Goal: Task Accomplishment & Management: Manage account settings

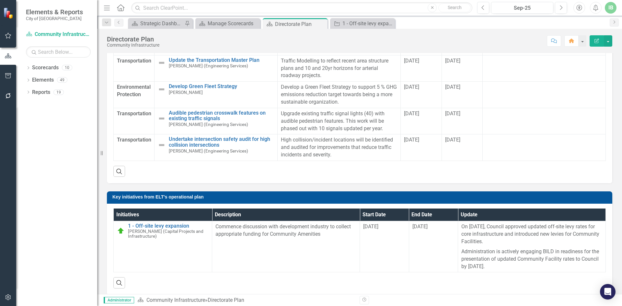
scroll to position [385, 0]
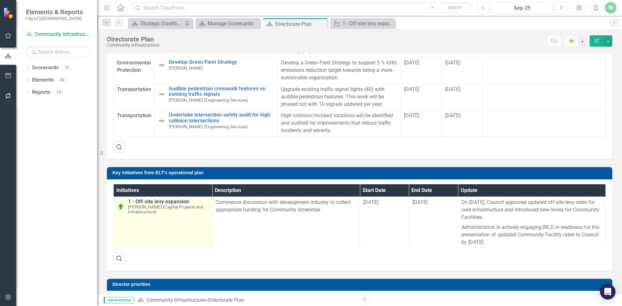
click at [147, 199] on link "1 - Off-site levy expansion" at bounding box center [168, 202] width 81 height 6
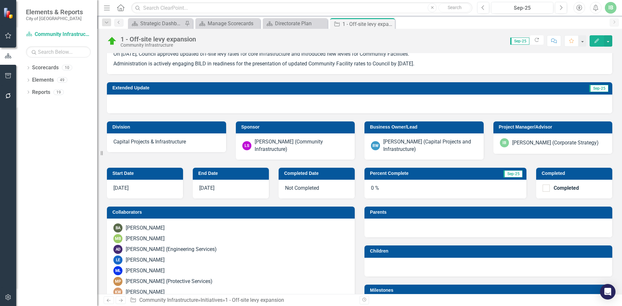
scroll to position [139, 0]
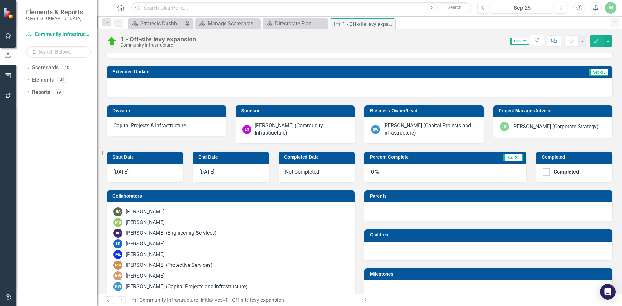
click at [430, 172] on div "0 %" at bounding box center [445, 173] width 162 height 19
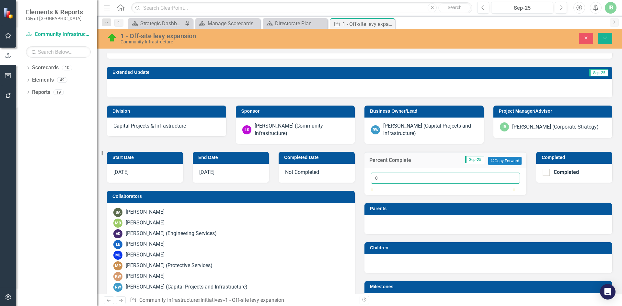
drag, startPoint x: 391, startPoint y: 178, endPoint x: 358, endPoint y: 175, distance: 32.9
click at [360, 175] on div "Percent Complete Sep-25 Copy Forward Copy Forward 0" at bounding box center [446, 169] width 172 height 51
type input "80"
click at [606, 35] on button "Save" at bounding box center [605, 38] width 14 height 11
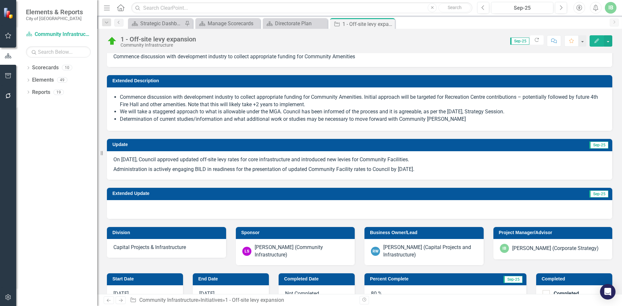
scroll to position [0, 0]
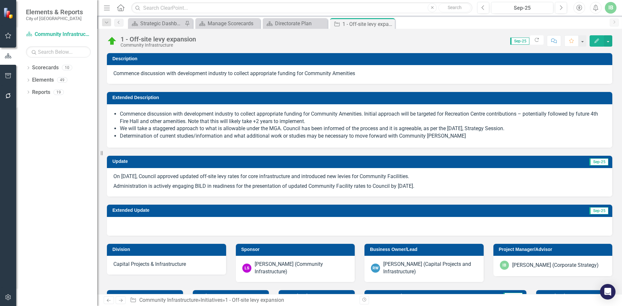
click at [477, 189] on p "Administration is actively engaging BILD in readiness for the presentation of u…" at bounding box center [359, 185] width 492 height 9
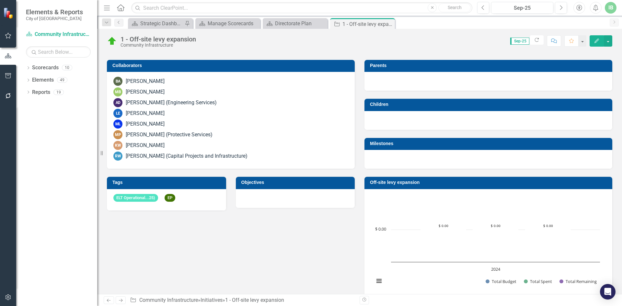
scroll to position [259, 0]
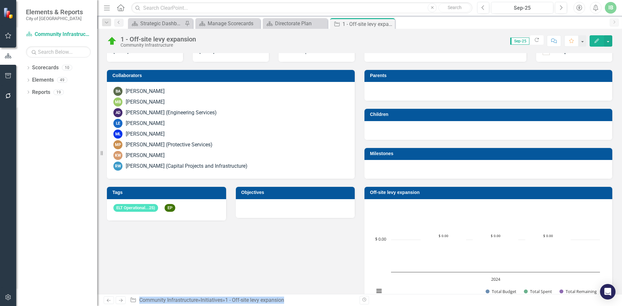
click at [172, 206] on body "Accessibility Screen-Reader Guide, Feedback, and Issue Reporting | New window E…" at bounding box center [311, 153] width 622 height 306
click at [172, 207] on body "Accessibility Screen-Reader Guide, Feedback, and Issue Reporting | New window E…" at bounding box center [311, 153] width 622 height 306
click at [173, 209] on span "EP" at bounding box center [170, 208] width 11 height 8
click at [173, 208] on span "EP" at bounding box center [170, 208] width 11 height 8
click at [190, 211] on div "ELT Operational...25) EP" at bounding box center [166, 209] width 119 height 21
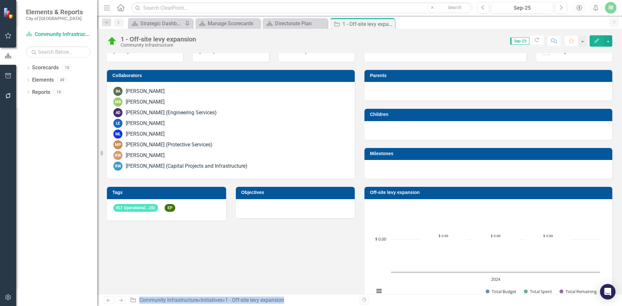
click at [190, 211] on div "ELT Operational...25) EP" at bounding box center [166, 209] width 119 height 21
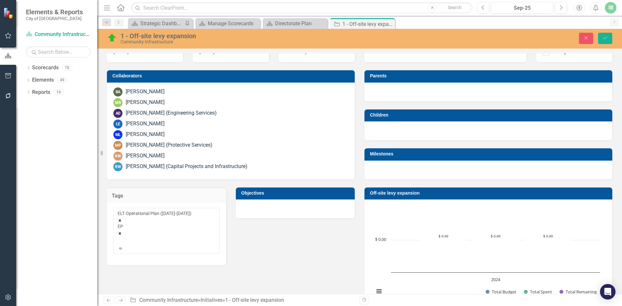
click at [119, 226] on span "EP" at bounding box center [121, 226] width 6 height 5
drag, startPoint x: 151, startPoint y: 234, endPoint x: 145, endPoint y: 234, distance: 6.5
click at [121, 241] on div at bounding box center [120, 245] width 1 height 9
click at [157, 230] on div "ELT Operational Plan ([DATE]-[DATE]) EP" at bounding box center [161, 231] width 85 height 40
click at [318, 252] on div "Start Date [DATE] End Date [DATE] Completed Date Not Completed Collaborators BA…" at bounding box center [230, 143] width 257 height 241
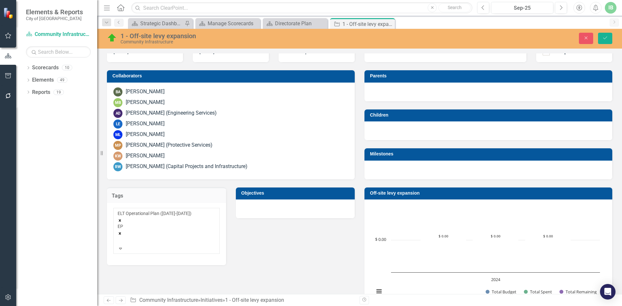
click at [313, 252] on div "Start Date [DATE] End Date [DATE] Completed Date Not Completed Collaborators BA…" at bounding box center [230, 144] width 257 height 242
click at [588, 40] on button "Close" at bounding box center [586, 38] width 14 height 11
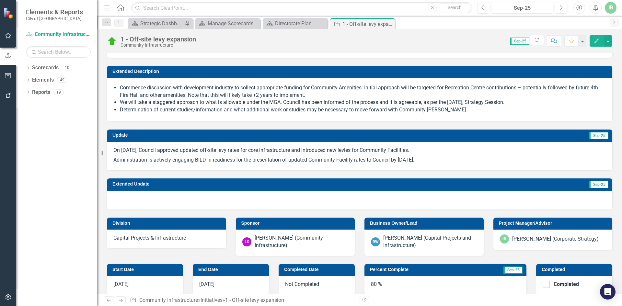
scroll to position [0, 0]
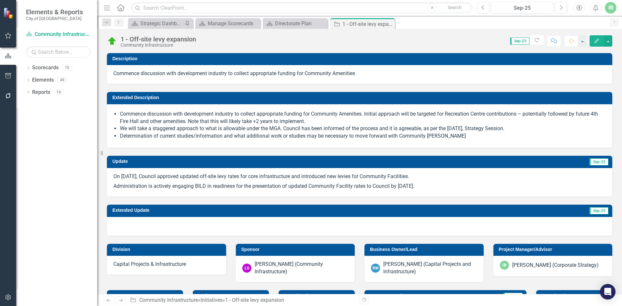
click at [135, 6] on icon "Search" at bounding box center [137, 8] width 6 height 6
